Goal: Find specific page/section

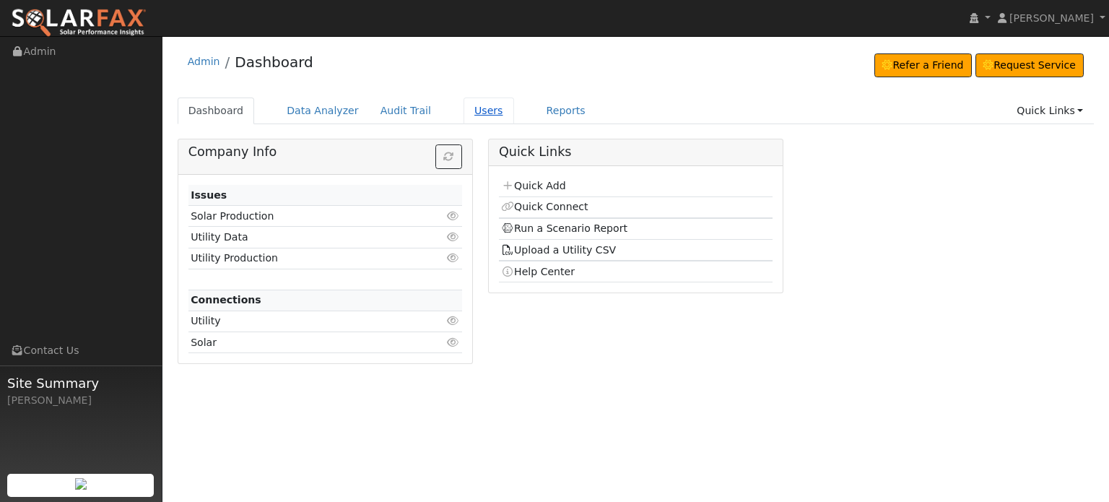
click at [465, 110] on link "Users" at bounding box center [489, 110] width 51 height 27
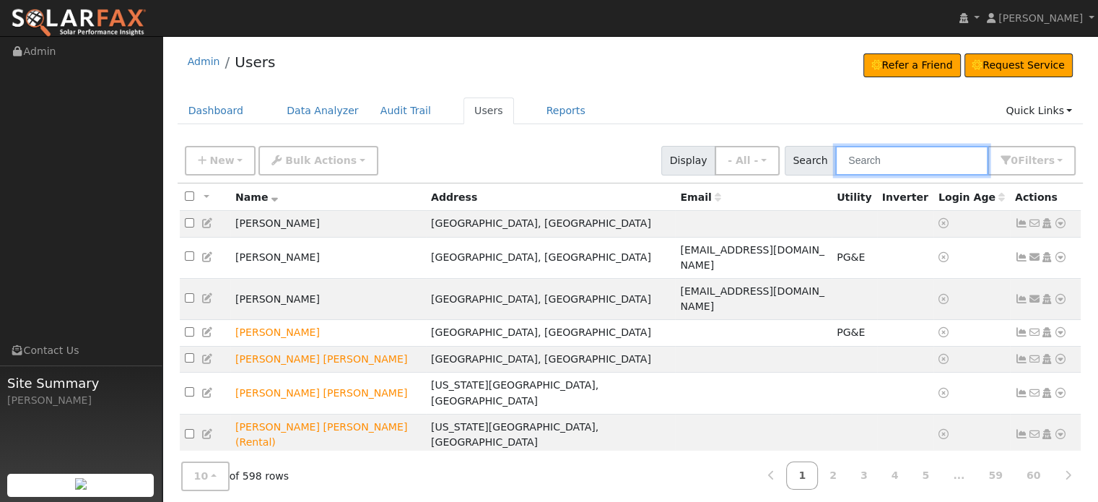
click at [903, 160] on input "text" at bounding box center [911, 161] width 153 height 30
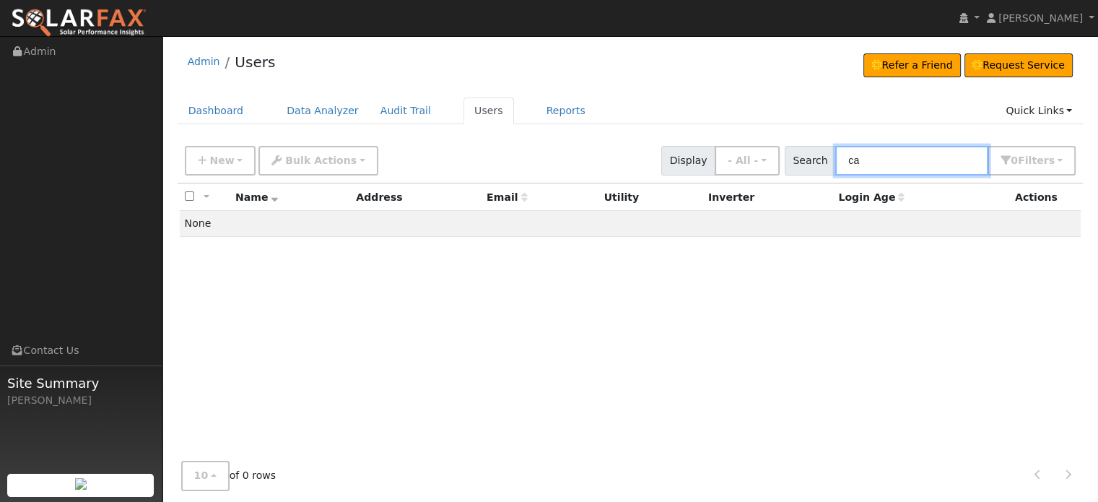
type input "c"
type input "[PERSON_NAME]"
click at [464, 109] on link "Users" at bounding box center [489, 110] width 51 height 27
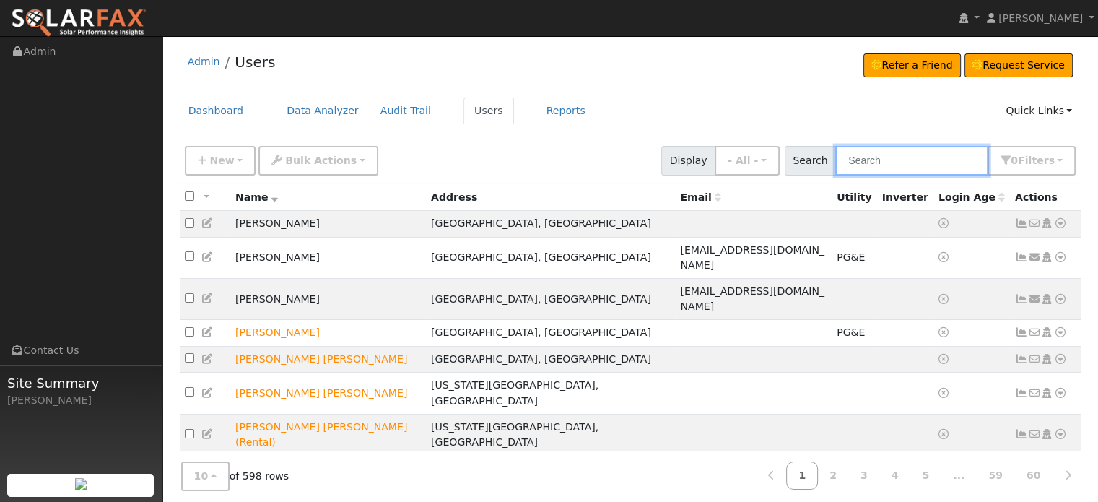
click at [843, 155] on input "text" at bounding box center [911, 161] width 153 height 30
paste input "Patty Cambr"
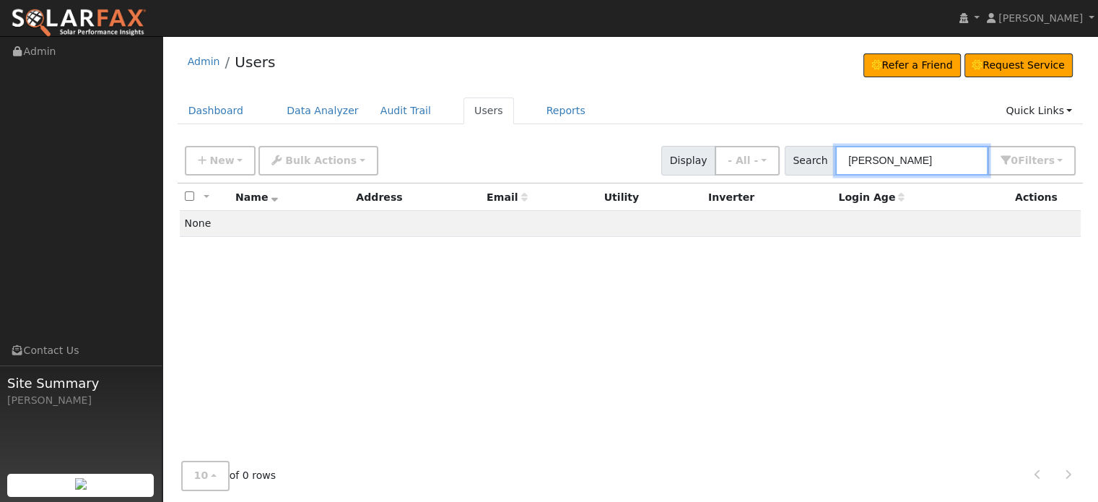
type input "Patty Cambra"
